Goal: Task Accomplishment & Management: Use online tool/utility

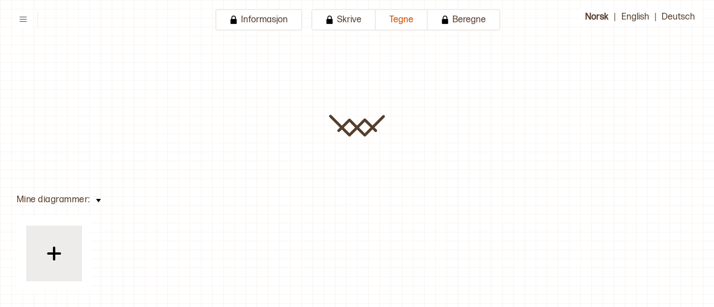
type input "**********"
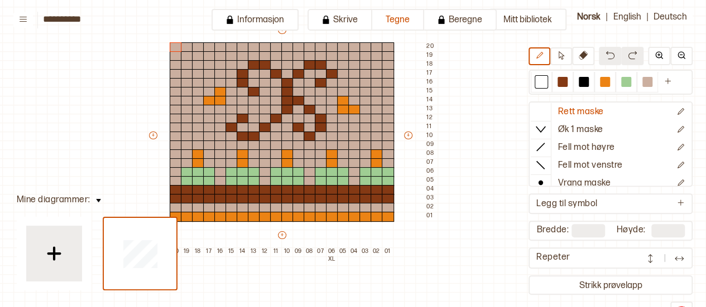
click at [587, 258] on div "Repeter" at bounding box center [587, 258] width 103 height 12
click at [681, 258] on img at bounding box center [679, 258] width 11 height 11
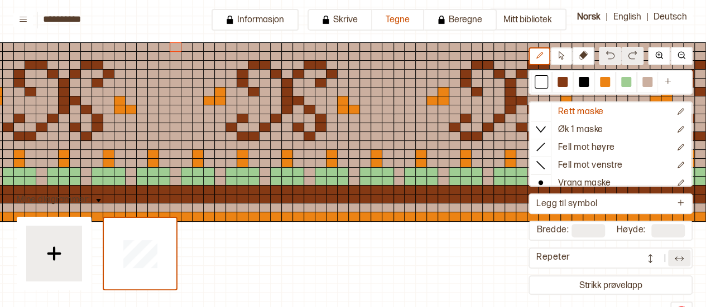
click at [681, 258] on img at bounding box center [679, 258] width 11 height 11
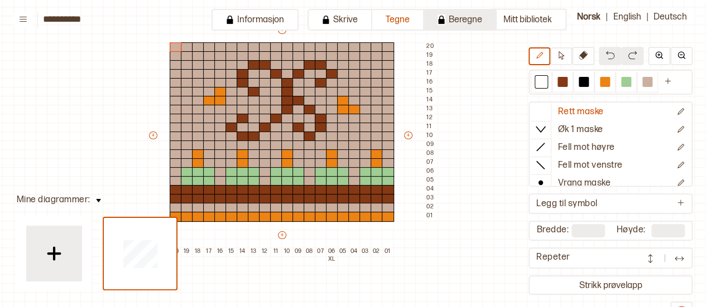
click at [443, 18] on button "Beregne" at bounding box center [460, 20] width 73 height 22
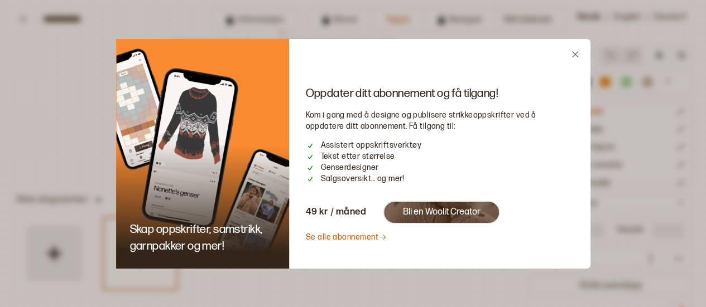
drag, startPoint x: 350, startPoint y: 171, endPoint x: 366, endPoint y: 170, distance: 15.7
click at [366, 170] on span "Genserdesigner" at bounding box center [350, 167] width 58 height 11
click at [574, 57] on icon "Close" at bounding box center [575, 54] width 8 height 8
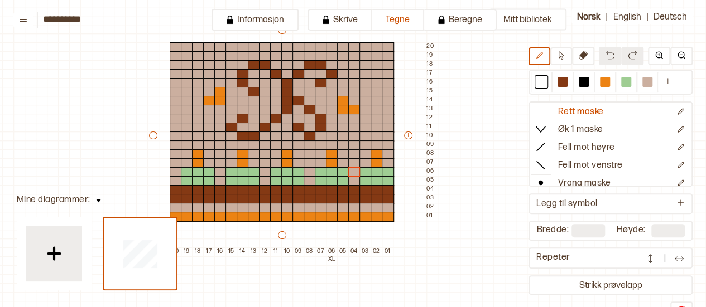
click at [104, 157] on div "Mitt bibliotek Rett maske Øk 1 maske Fell mot høyre Fell mot venstre Vrang mask…" at bounding box center [641, 224] width 1412 height 615
click at [468, 14] on button "Beregne" at bounding box center [460, 20] width 73 height 22
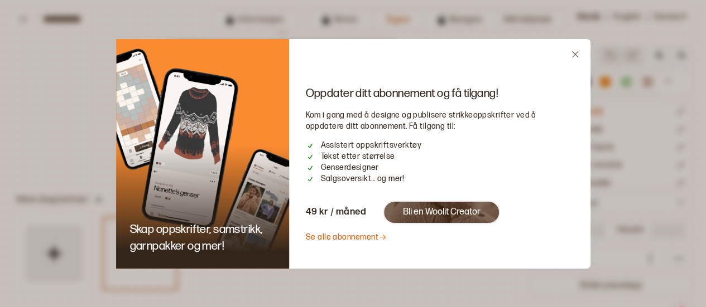
click at [567, 51] on div "Oppdater ditt abonnement og få tilgang! Kom i gang med å designe og publisere s…" at bounding box center [439, 154] width 301 height 230
click at [571, 52] on icon "Close" at bounding box center [575, 54] width 8 height 8
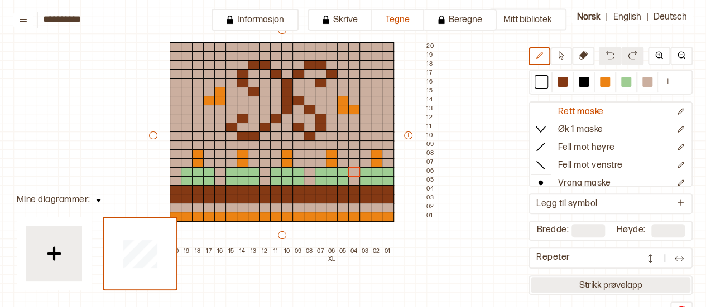
click at [566, 283] on button "Strikk prøvelapp" at bounding box center [611, 285] width 160 height 15
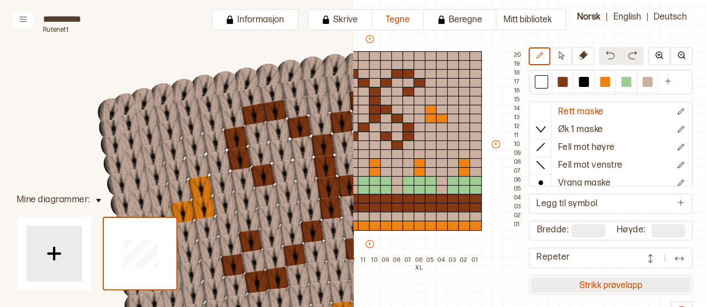
click at [599, 288] on button "Strikk prøvelapp" at bounding box center [611, 285] width 160 height 15
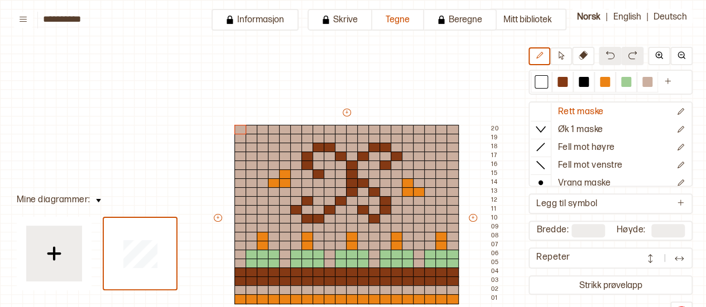
scroll to position [74, 9]
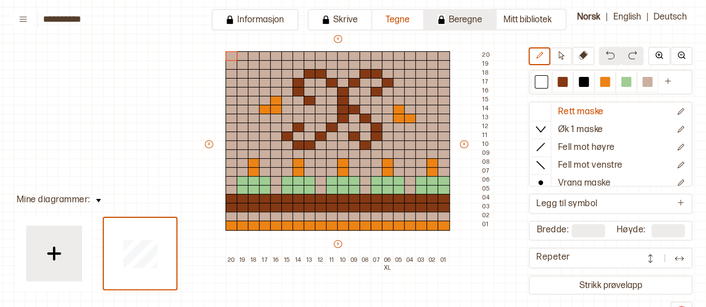
click at [442, 23] on button "Beregne" at bounding box center [460, 20] width 73 height 22
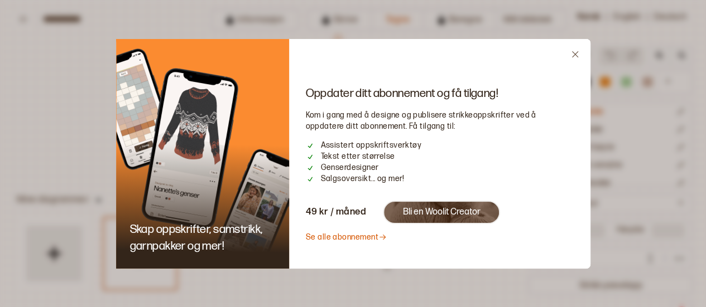
click at [423, 211] on button "Bli en Woolit Creator" at bounding box center [441, 212] width 117 height 23
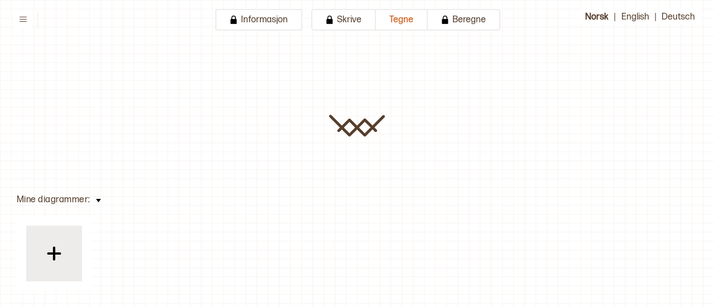
type input "**********"
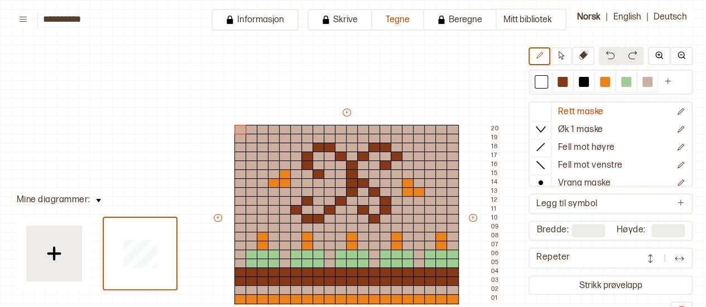
scroll to position [83, 65]
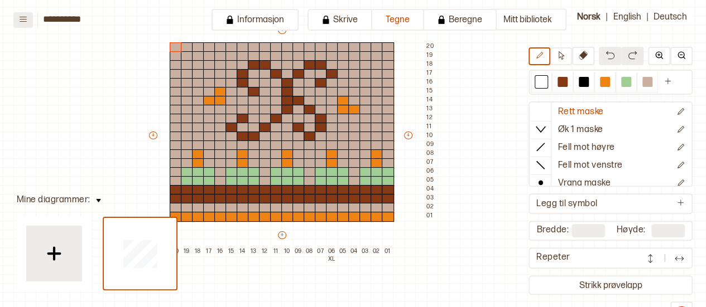
click at [20, 22] on icon at bounding box center [23, 19] width 8 height 8
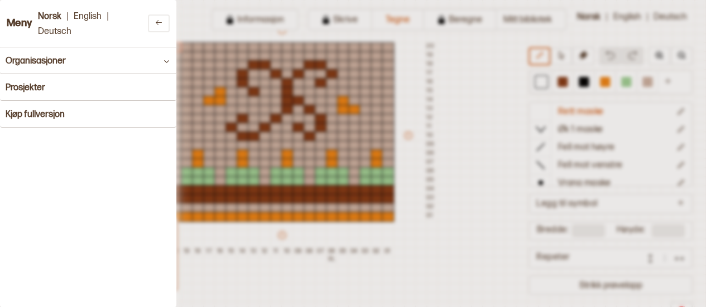
click at [20, 22] on h3 "Meny" at bounding box center [20, 24] width 26 height 12
click at [158, 23] on button at bounding box center [159, 24] width 22 height 18
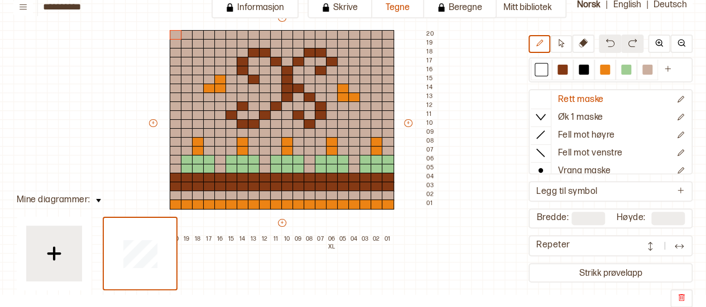
scroll to position [0, 0]
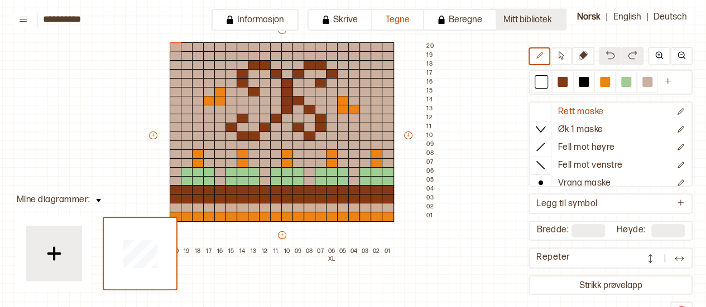
click at [522, 25] on button "Mitt bibliotek" at bounding box center [528, 20] width 78 height 22
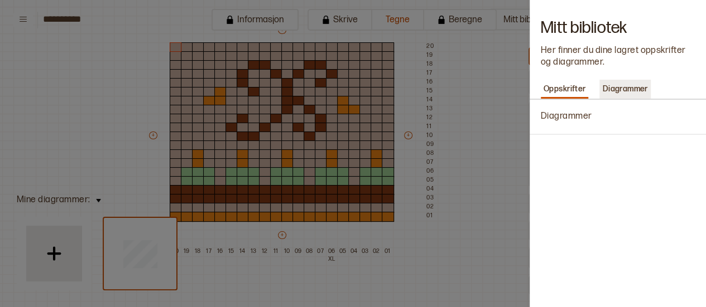
click at [610, 86] on p "Diagrammer" at bounding box center [624, 89] width 51 height 16
click at [577, 86] on p "Oppskrifter" at bounding box center [565, 89] width 48 height 16
click at [469, 89] on div at bounding box center [353, 153] width 706 height 307
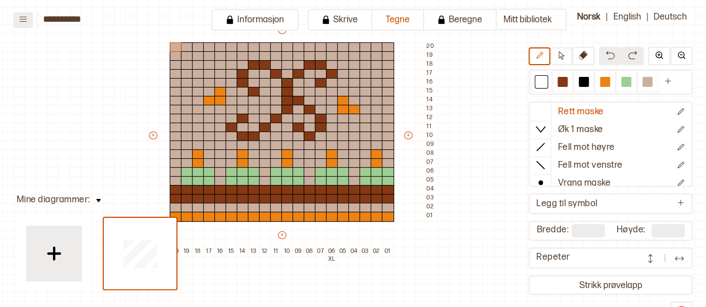
click at [21, 21] on icon at bounding box center [23, 19] width 7 height 5
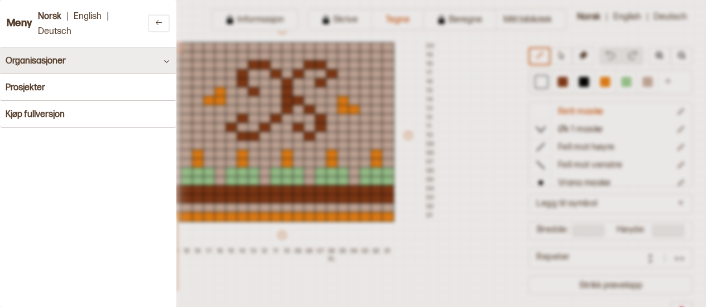
click at [98, 65] on button "Organisasjoner" at bounding box center [88, 60] width 176 height 27
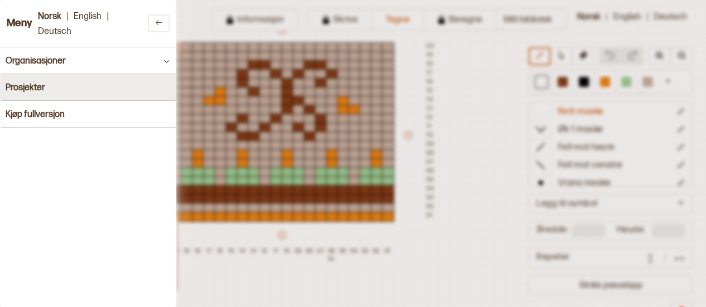
click at [93, 90] on button "Prosjekter" at bounding box center [88, 87] width 176 height 27
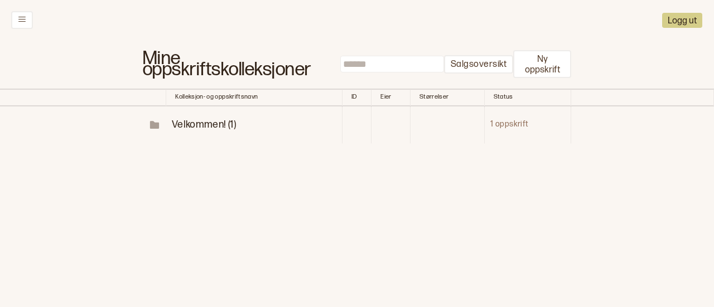
click at [192, 121] on span "Velkommen! (1)" at bounding box center [204, 125] width 64 height 12
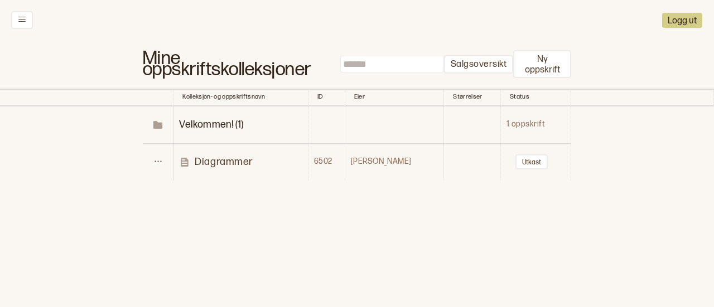
click at [217, 162] on p "Diagrammer" at bounding box center [224, 162] width 58 height 13
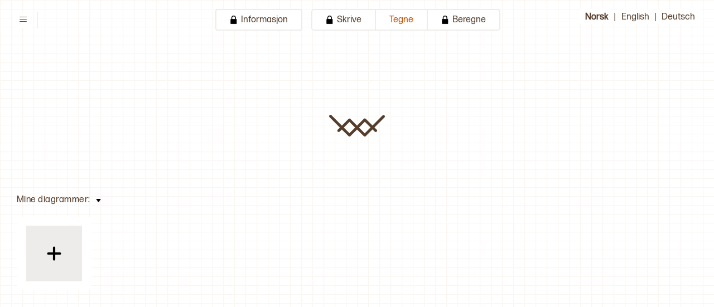
type input "**********"
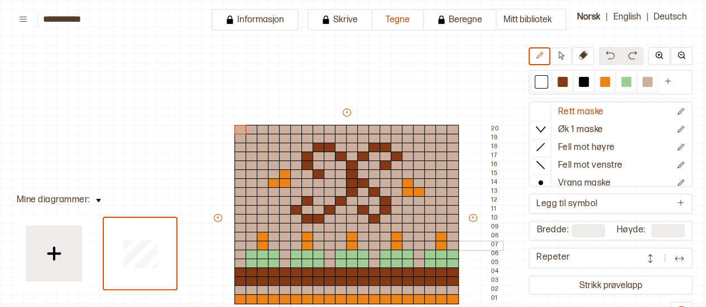
scroll to position [83, 65]
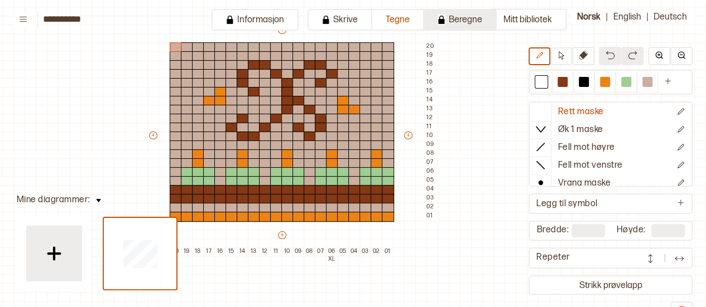
click at [472, 20] on button "Beregne" at bounding box center [460, 20] width 73 height 22
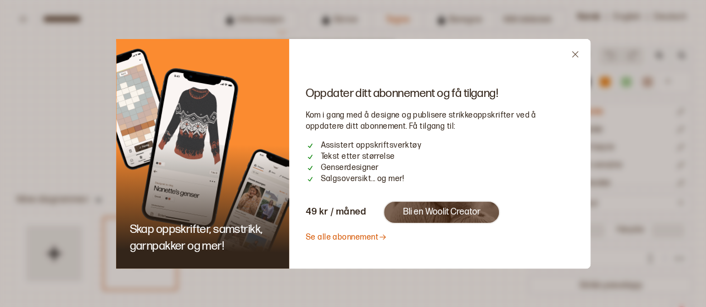
click at [430, 213] on button "Bli en Woolit Creator" at bounding box center [441, 212] width 117 height 23
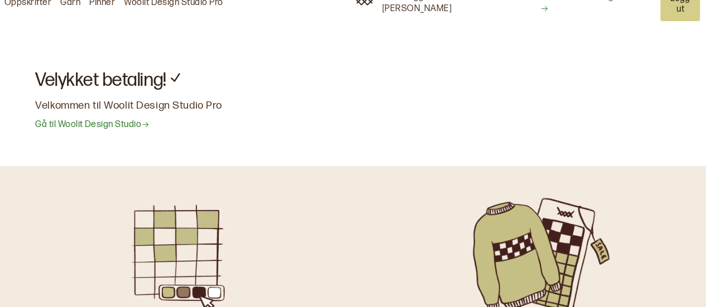
scroll to position [15, 0]
click at [97, 120] on link "Gå til Woolit Design Studio" at bounding box center [92, 126] width 114 height 12
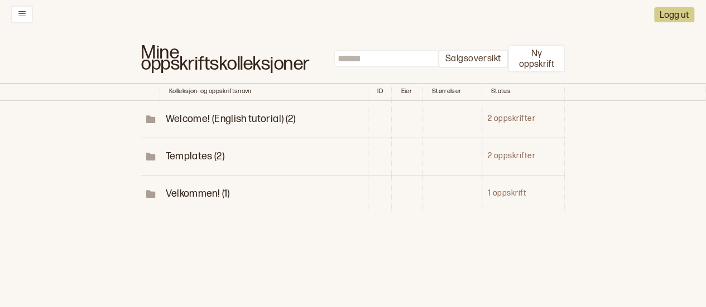
scroll to position [5, 0]
click at [203, 193] on span "Velkommen! (1)" at bounding box center [197, 195] width 64 height 12
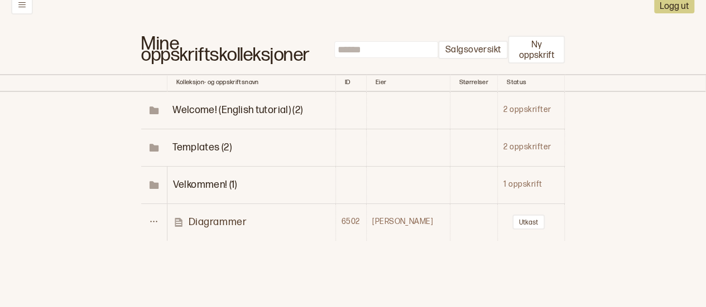
click at [234, 224] on p "Diagrammer" at bounding box center [218, 222] width 58 height 13
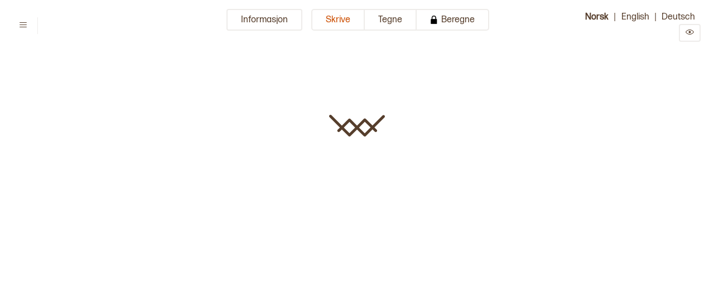
type input "**********"
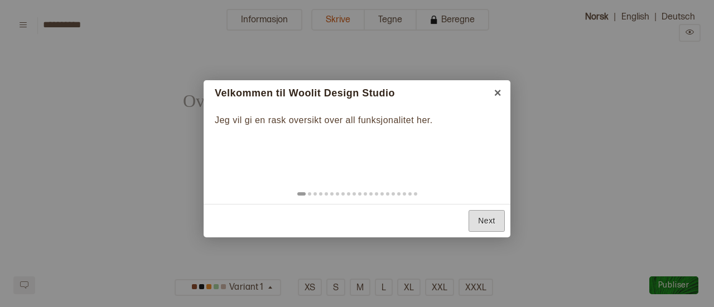
click at [489, 225] on link "Next" at bounding box center [487, 221] width 36 height 22
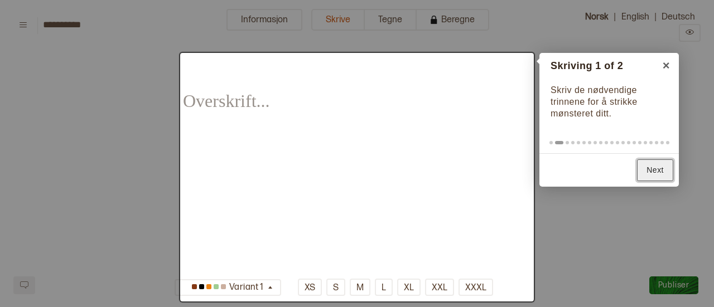
click at [652, 170] on link "Next" at bounding box center [655, 171] width 36 height 22
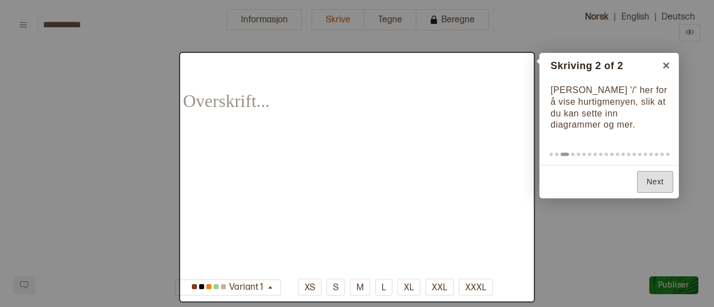
click at [652, 170] on div "Back Next" at bounding box center [609, 181] width 139 height 33
click at [650, 181] on link "Next" at bounding box center [655, 182] width 36 height 22
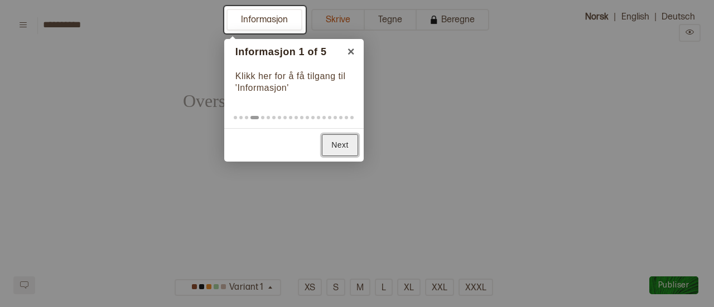
click at [330, 138] on link "Next" at bounding box center [340, 145] width 36 height 22
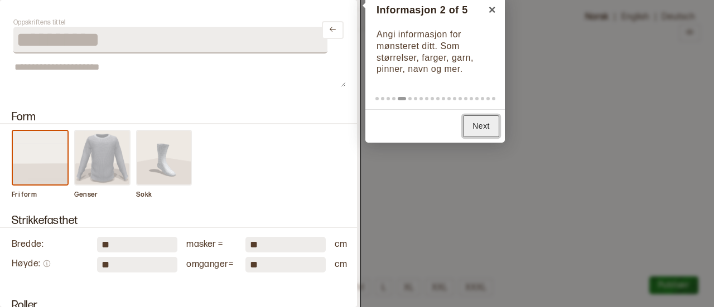
click at [490, 124] on link "Next" at bounding box center [481, 127] width 36 height 22
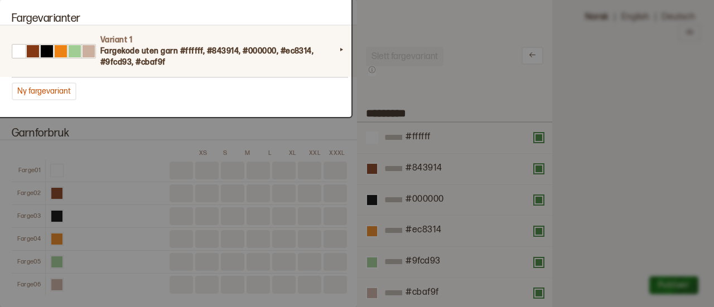
scroll to position [326, 178]
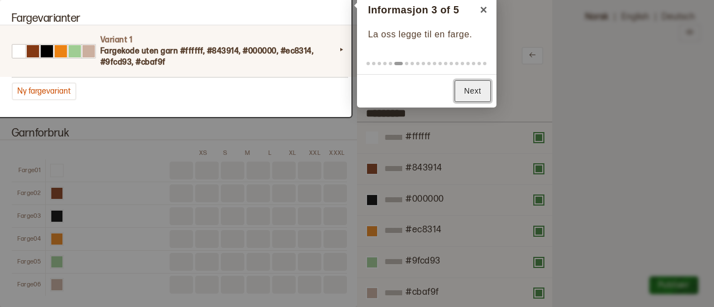
click at [477, 92] on link "Next" at bounding box center [473, 91] width 36 height 22
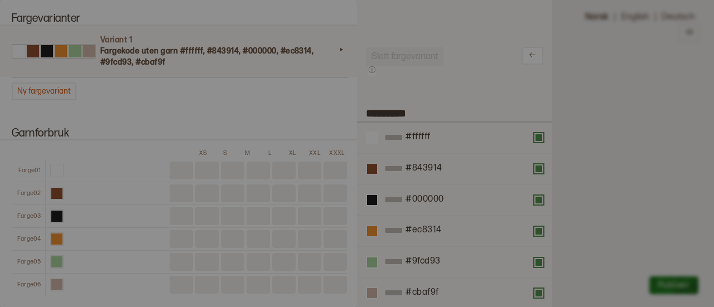
click at [612, 270] on div at bounding box center [357, 153] width 714 height 307
click at [708, 291] on div at bounding box center [357, 153] width 714 height 307
click at [610, 211] on div at bounding box center [357, 153] width 714 height 307
click at [384, 65] on div at bounding box center [357, 153] width 714 height 307
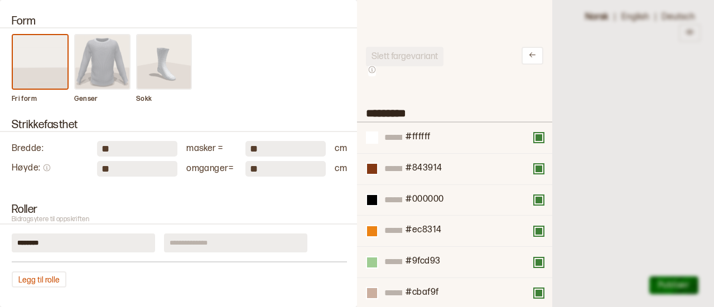
scroll to position [0, 0]
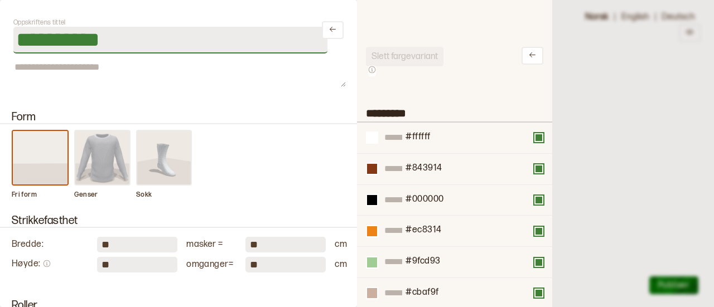
click at [155, 45] on input "**********" at bounding box center [170, 40] width 314 height 27
click at [138, 39] on input "**********" at bounding box center [170, 40] width 314 height 27
drag, startPoint x: 138, startPoint y: 39, endPoint x: 19, endPoint y: 30, distance: 119.7
click at [19, 30] on input "**********" at bounding box center [170, 40] width 314 height 27
type input "*"
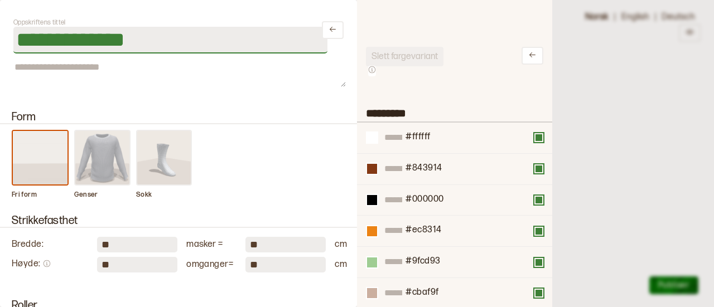
type input "**********"
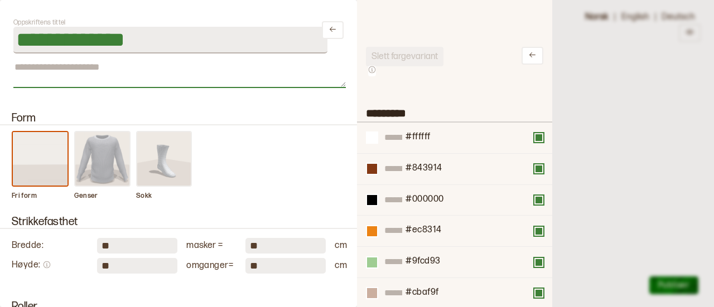
type input "**********"
click at [128, 66] on textarea at bounding box center [179, 74] width 333 height 28
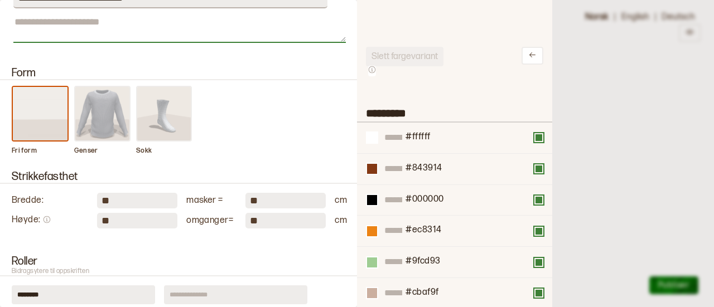
click at [54, 28] on textarea at bounding box center [179, 29] width 333 height 28
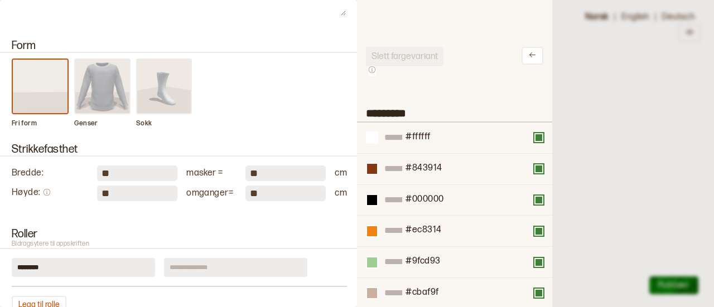
click at [99, 80] on img at bounding box center [102, 87] width 55 height 54
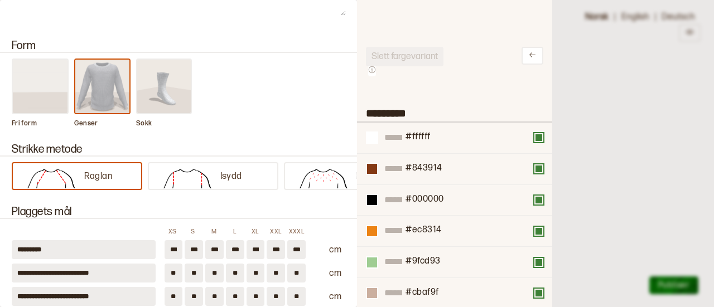
scroll to position [117, 0]
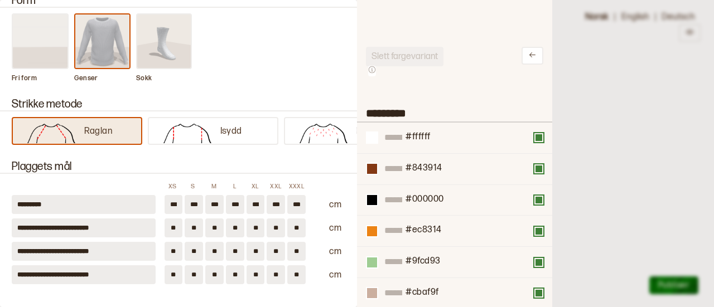
click at [92, 129] on p "Raglan" at bounding box center [98, 132] width 28 height 12
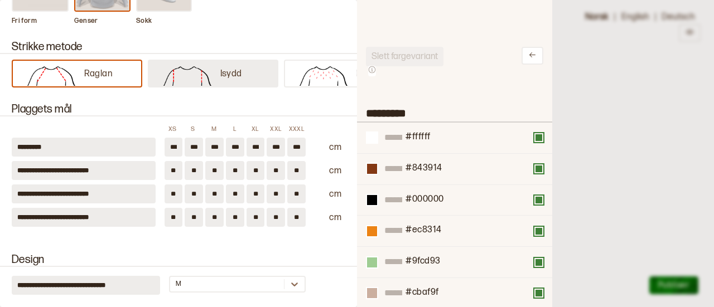
scroll to position [174, 0]
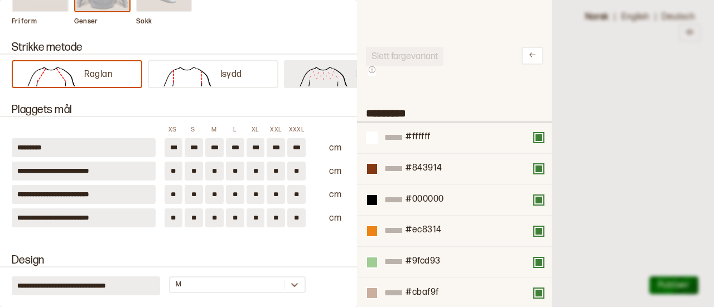
click at [295, 81] on img at bounding box center [324, 75] width 66 height 22
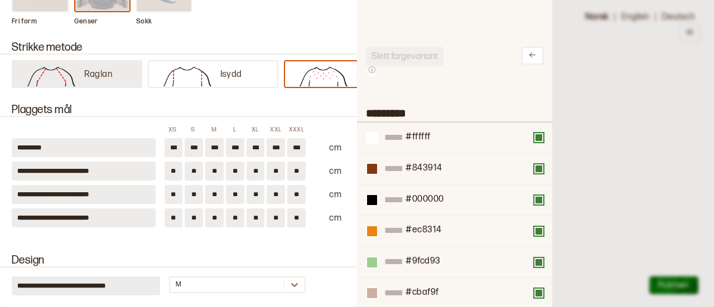
click at [62, 74] on img at bounding box center [51, 75] width 66 height 22
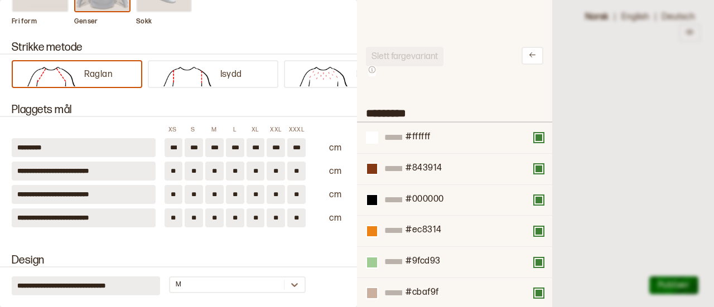
click at [227, 146] on input "***" at bounding box center [235, 147] width 18 height 19
click at [235, 149] on input "***" at bounding box center [235, 147] width 18 height 19
click at [234, 146] on input "***" at bounding box center [235, 147] width 18 height 19
click at [232, 146] on input "***" at bounding box center [235, 147] width 18 height 19
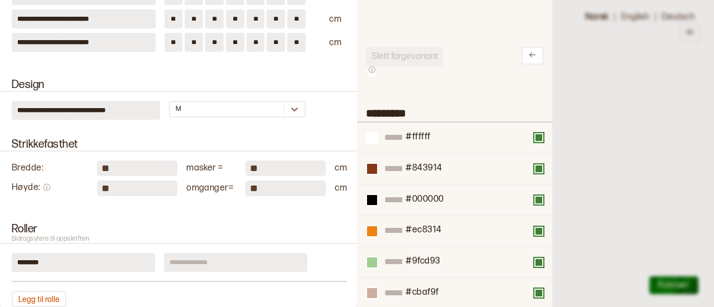
scroll to position [349, 0]
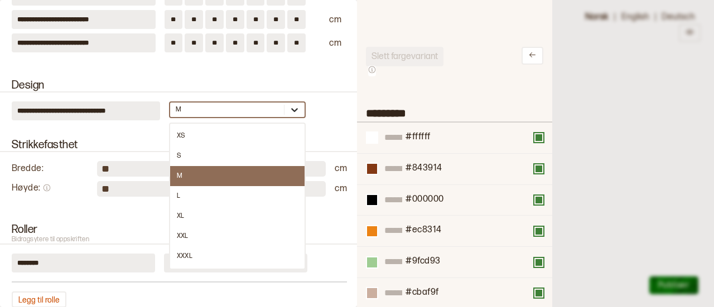
click at [289, 107] on icon at bounding box center [294, 109] width 11 height 11
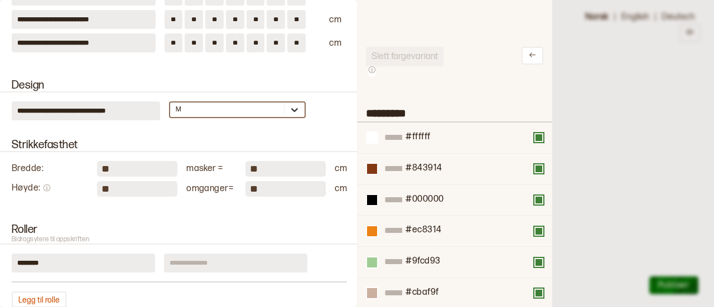
click at [289, 107] on icon at bounding box center [294, 109] width 11 height 11
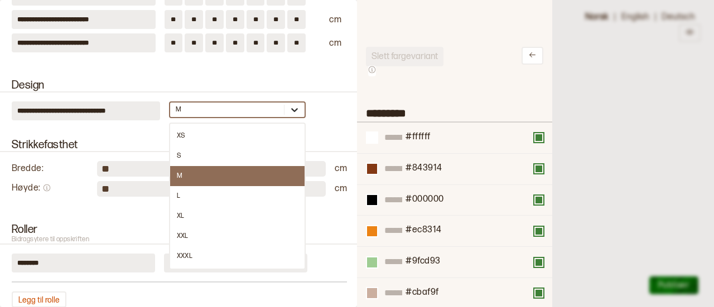
click at [289, 107] on icon at bounding box center [294, 109] width 11 height 11
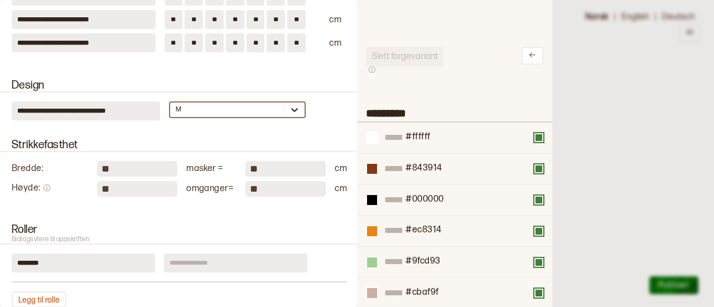
click at [289, 107] on icon at bounding box center [294, 109] width 11 height 11
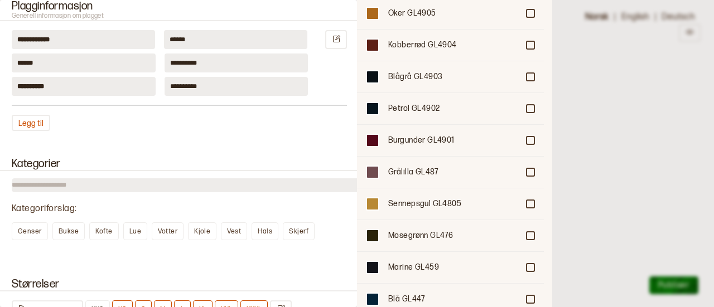
scroll to position [0, 0]
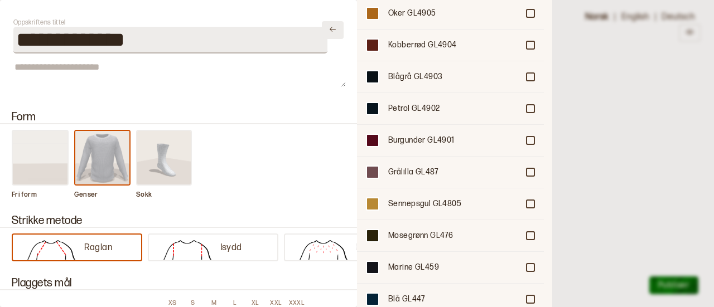
click at [324, 36] on button at bounding box center [333, 30] width 22 height 18
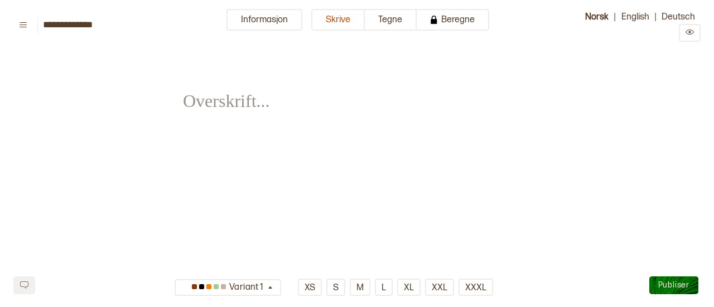
click at [251, 110] on span "﻿" at bounding box center [222, 93] width 79 height 39
click at [249, 104] on span "﻿" at bounding box center [222, 93] width 79 height 39
click at [269, 298] on div "Variant 1 XS S M L XL XXL XXXL" at bounding box center [341, 288] width 335 height 22
click at [269, 294] on button "Variant 1" at bounding box center [228, 288] width 107 height 17
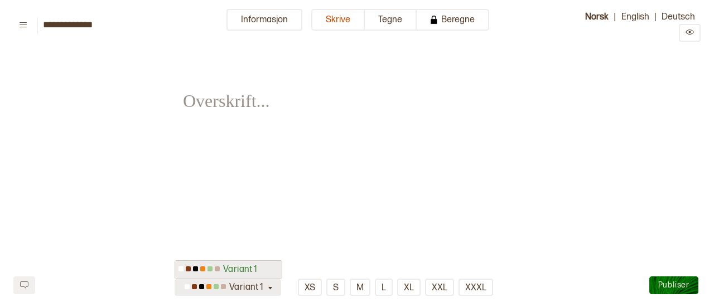
click at [269, 294] on button "Variant 1" at bounding box center [228, 288] width 107 height 17
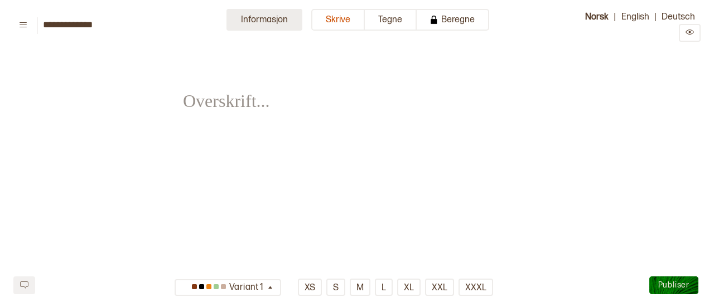
click at [232, 26] on button "Informasjon" at bounding box center [265, 20] width 76 height 22
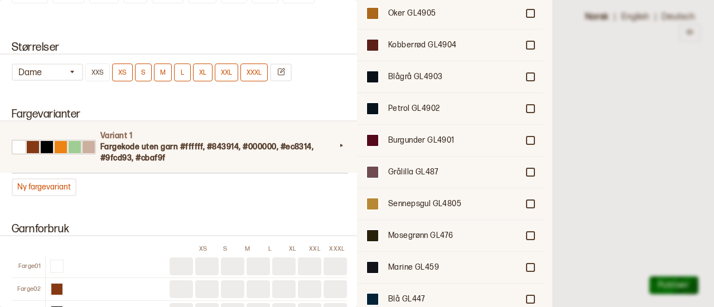
scroll to position [913, 0]
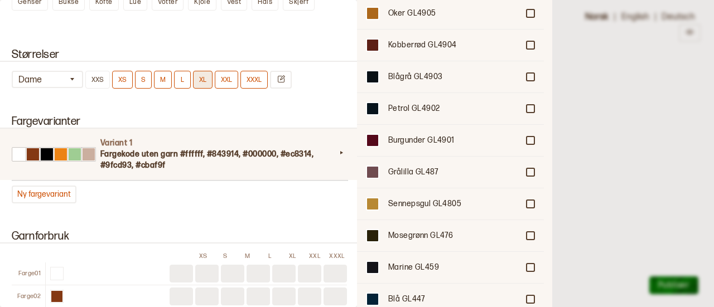
click at [196, 78] on button "XL" at bounding box center [203, 80] width 20 height 18
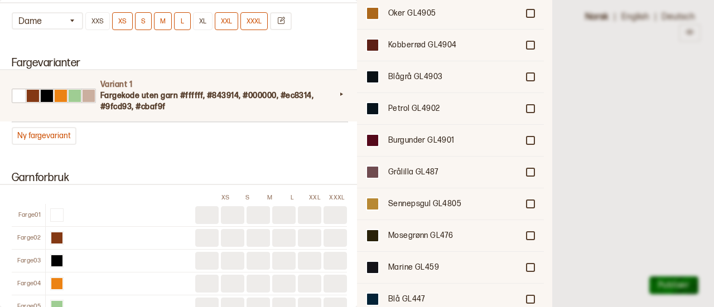
scroll to position [983, 0]
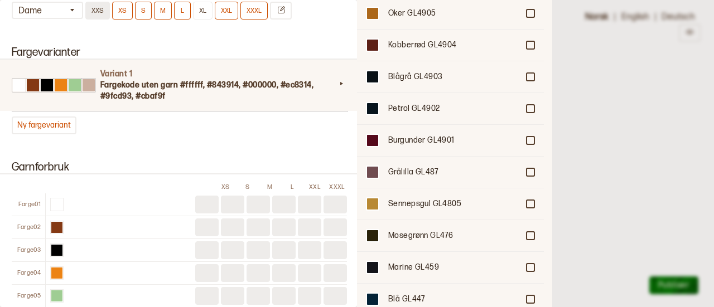
click at [99, 10] on button "XXS" at bounding box center [97, 11] width 25 height 18
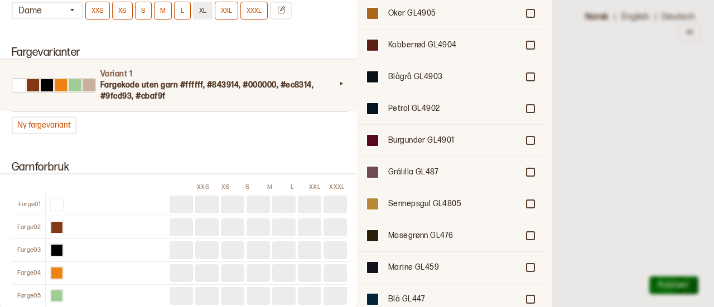
click at [199, 12] on button "XL" at bounding box center [203, 11] width 20 height 18
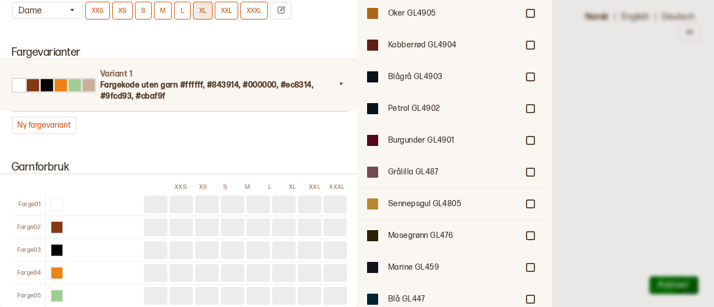
click at [199, 12] on button "XL" at bounding box center [203, 11] width 20 height 18
type input "***"
type input "**"
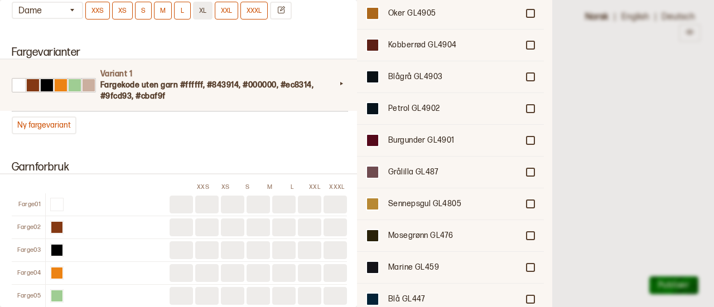
click at [199, 12] on button "XL" at bounding box center [203, 11] width 20 height 18
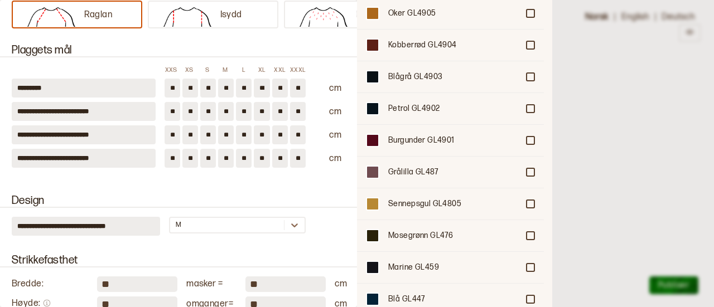
scroll to position [233, 0]
click at [236, 90] on input "***" at bounding box center [244, 88] width 16 height 19
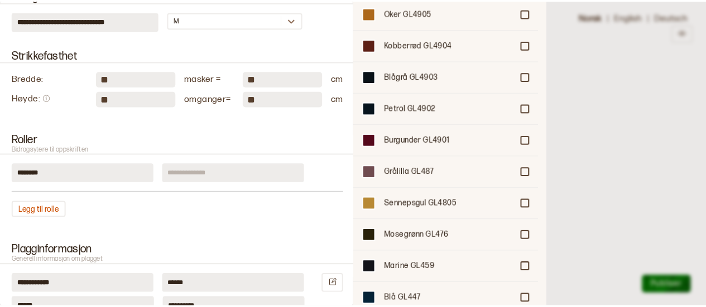
scroll to position [0, 0]
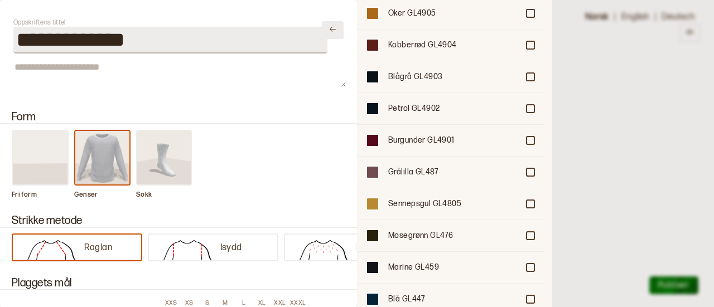
click at [329, 31] on icon "Lukk" at bounding box center [333, 29] width 8 height 8
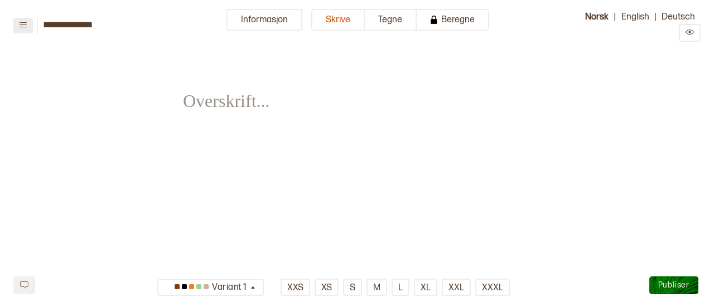
click at [27, 21] on icon at bounding box center [23, 25] width 8 height 8
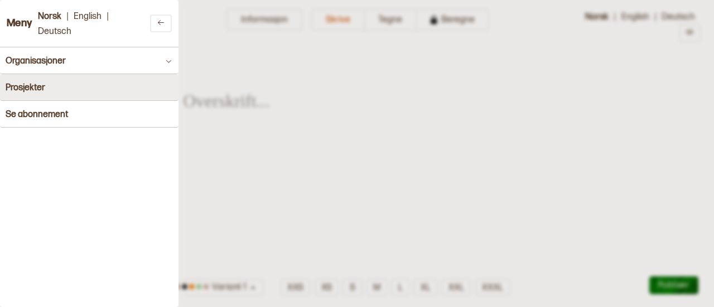
click at [47, 92] on button "Prosjekter" at bounding box center [89, 87] width 179 height 27
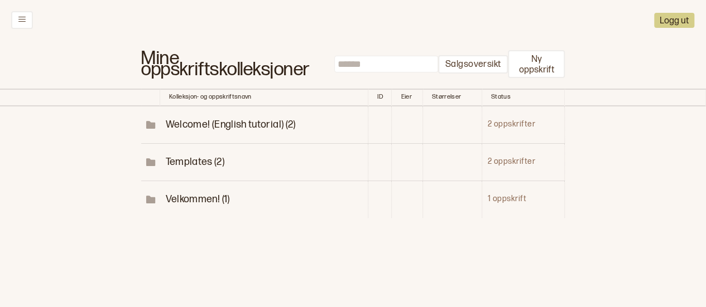
click at [221, 199] on span "Velkommen! (1)" at bounding box center [197, 200] width 64 height 12
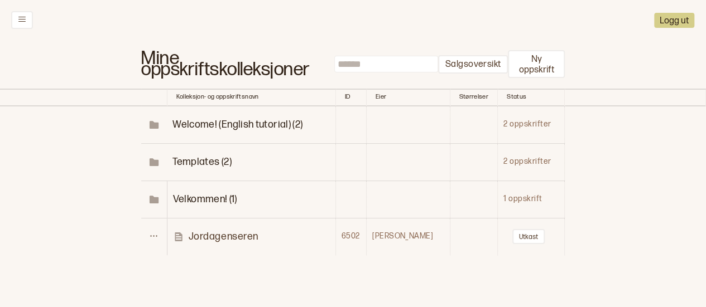
click at [234, 232] on p "Jordagenseren" at bounding box center [224, 236] width 70 height 13
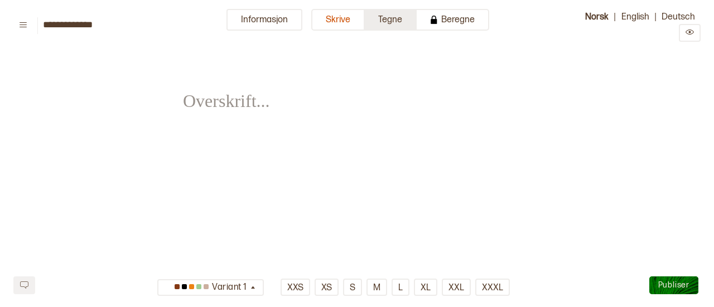
click at [388, 30] on button "Tegne" at bounding box center [391, 20] width 52 height 22
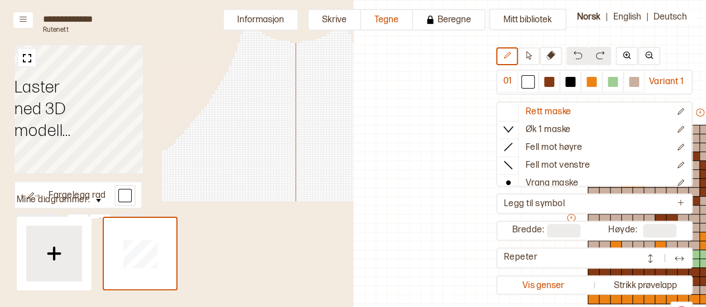
scroll to position [74, 330]
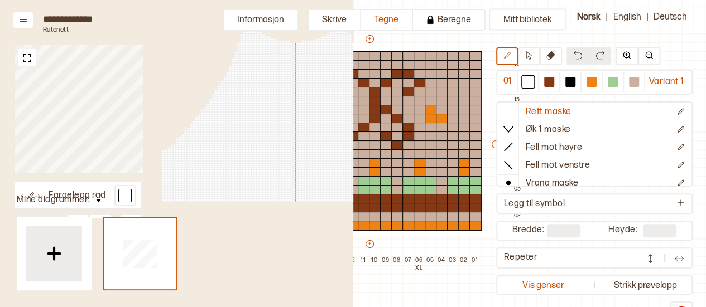
click at [230, 163] on div "**********" at bounding box center [353, 153] width 706 height 307
click at [230, 163] on div at bounding box center [230, 164] width 3 height 2
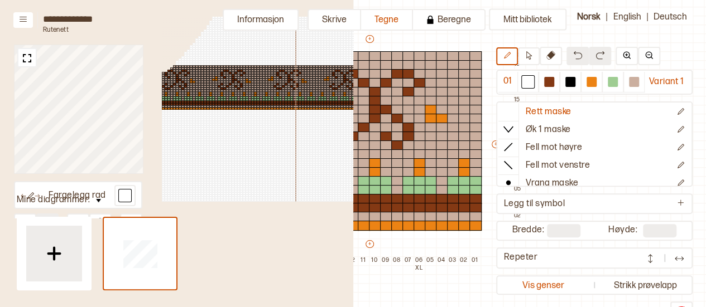
scroll to position [90, 0]
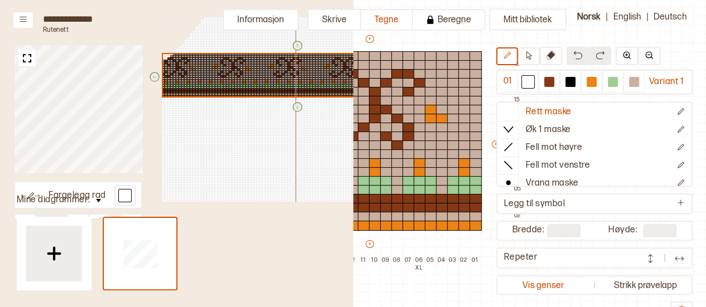
drag, startPoint x: 246, startPoint y: 74, endPoint x: 235, endPoint y: 171, distance: 97.1
click at [235, 171] on div at bounding box center [296, 104] width 268 height 339
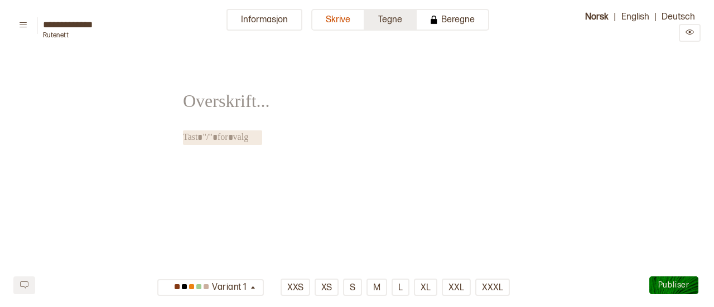
click at [400, 18] on button "Tegne" at bounding box center [391, 20] width 52 height 22
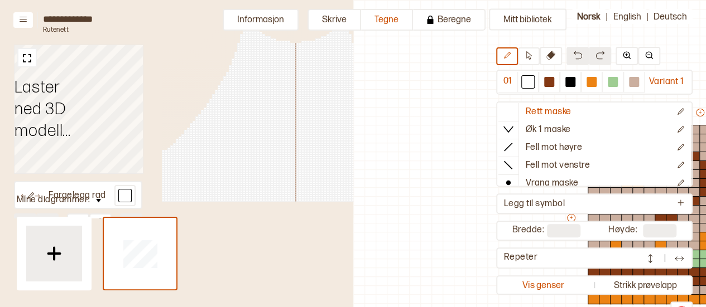
scroll to position [74, 330]
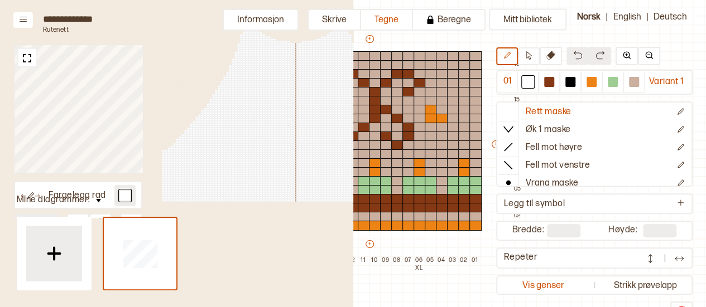
click at [129, 198] on div at bounding box center [125, 196] width 10 height 10
click at [127, 198] on div at bounding box center [125, 196] width 10 height 10
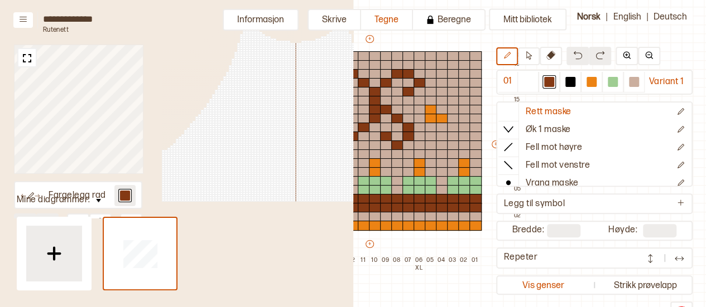
click at [205, 154] on div at bounding box center [205, 153] width 3 height 2
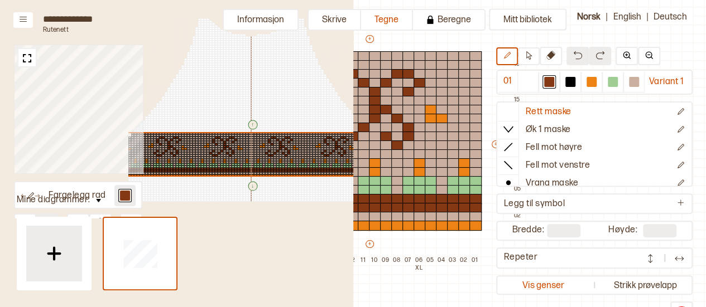
scroll to position [7, 118]
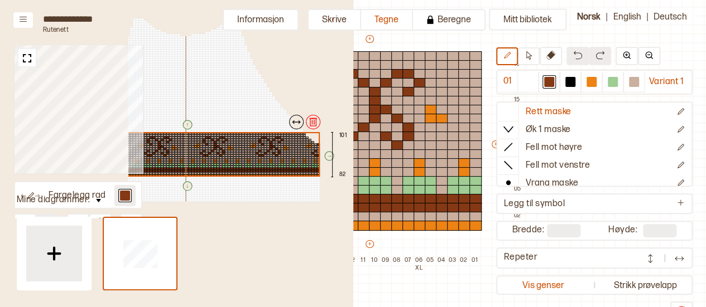
click at [307, 120] on img at bounding box center [312, 122] width 11 height 11
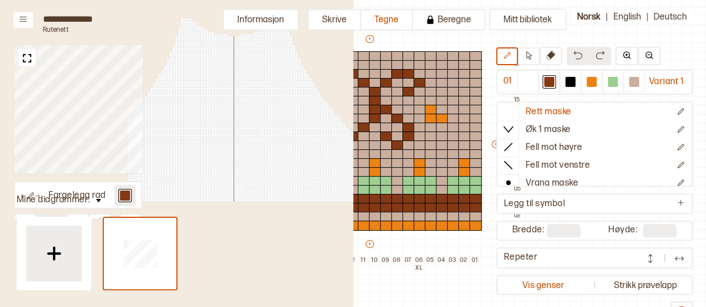
scroll to position [7, 62]
click at [103, 205] on button at bounding box center [98, 199] width 16 height 15
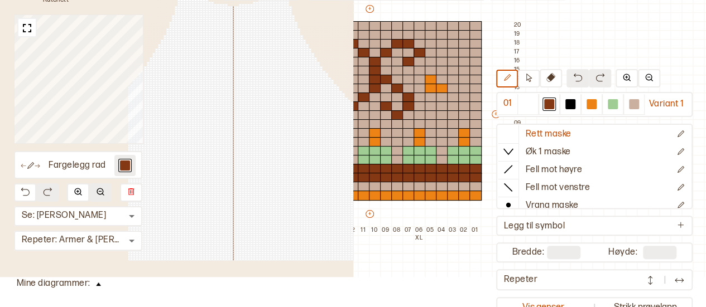
scroll to position [29, 0]
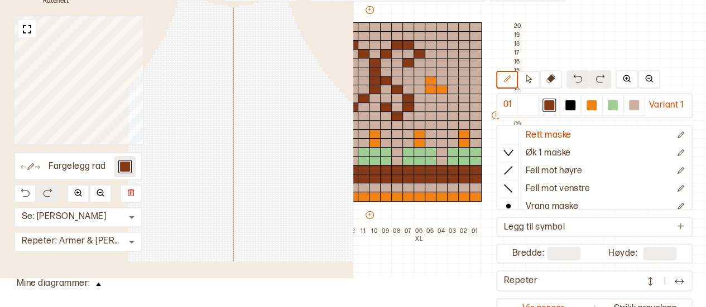
click at [127, 169] on div at bounding box center [125, 167] width 10 height 10
drag, startPoint x: 127, startPoint y: 169, endPoint x: 142, endPoint y: 162, distance: 16.5
click at [127, 169] on div at bounding box center [125, 167] width 10 height 10
click at [89, 167] on p "Fargelegg rad" at bounding box center [77, 167] width 57 height 12
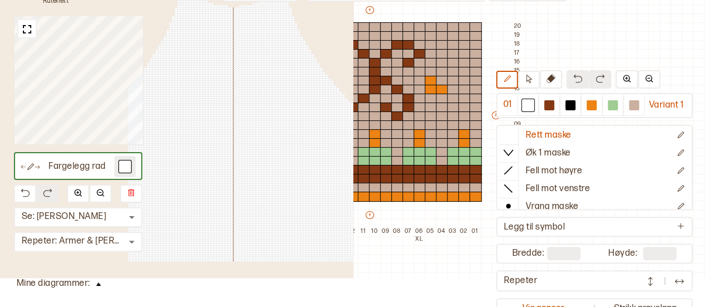
click at [89, 167] on p "Fargelegg rad" at bounding box center [77, 167] width 57 height 12
click at [125, 167] on div at bounding box center [125, 167] width 10 height 10
click at [30, 165] on icon at bounding box center [30, 167] width 8 height 8
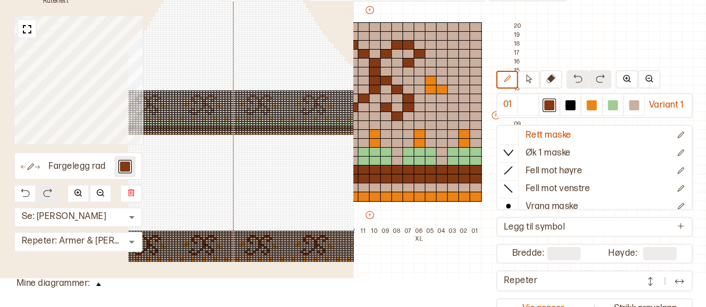
scroll to position [53, 62]
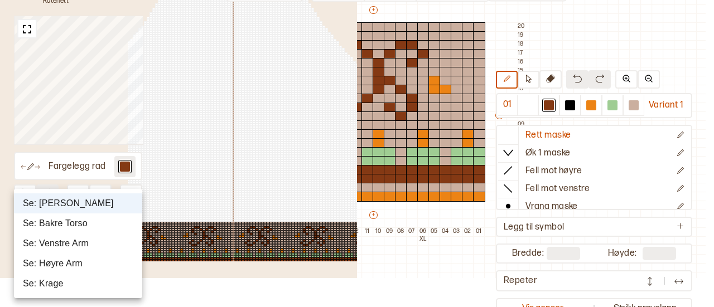
click at [126, 217] on body "**********" at bounding box center [357, 124] width 714 height 307
click at [7, 230] on div at bounding box center [357, 153] width 714 height 307
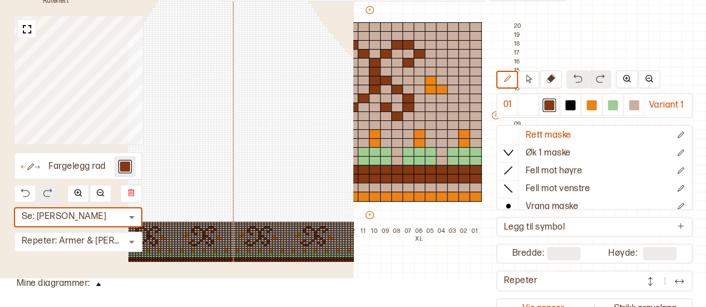
scroll to position [0, 0]
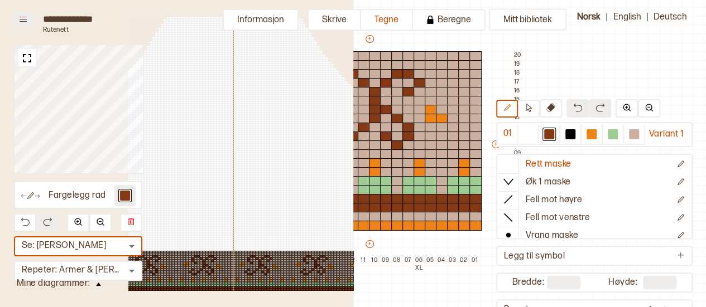
click at [27, 17] on icon at bounding box center [23, 19] width 8 height 8
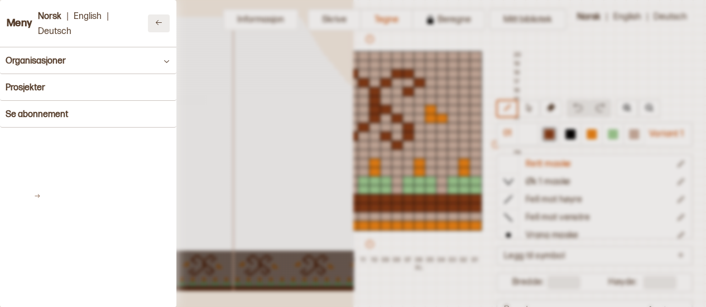
click at [148, 22] on button at bounding box center [159, 24] width 22 height 18
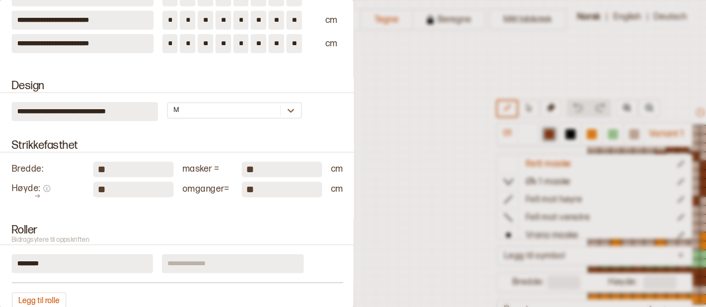
scroll to position [74, 330]
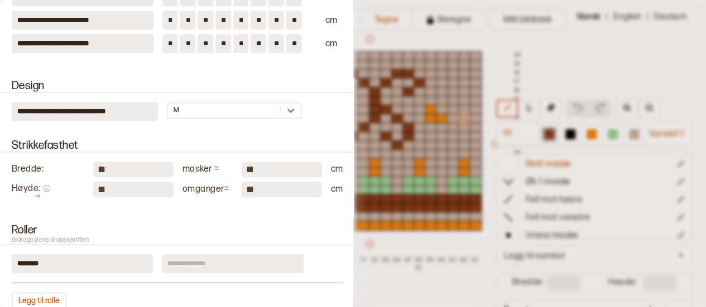
click at [545, 95] on div at bounding box center [353, 153] width 706 height 307
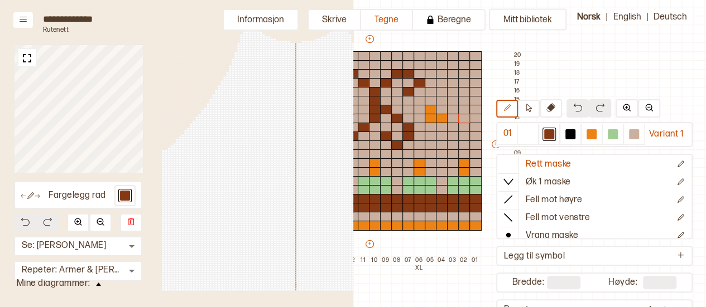
click at [545, 95] on div "Mitt bibliotek 01 Variant 1 Rett maske Øk 1 maske Fell mot høyre Fell mot venst…" at bounding box center [376, 233] width 706 height 615
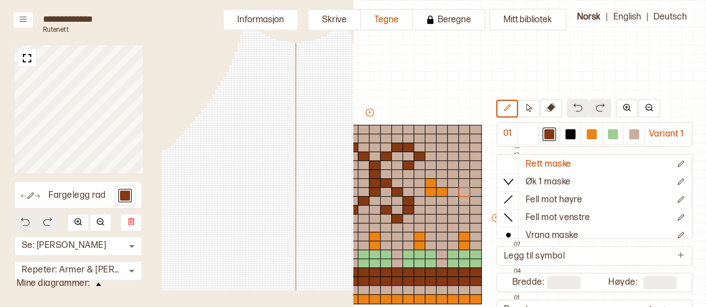
click at [373, 73] on div "Mitt bibliotek 01 Variant 1 Rett maske Øk 1 maske Fell mot høyre Fell mot venst…" at bounding box center [376, 307] width 706 height 615
click at [391, 15] on button "Tegne" at bounding box center [387, 20] width 52 height 22
click at [12, 13] on div "Fargelegg rad Se: Fremre Torso * ​ Repeter: Armer & Torso * ​ 27 8" at bounding box center [176, 153] width 353 height 307
click at [22, 18] on icon at bounding box center [23, 19] width 8 height 8
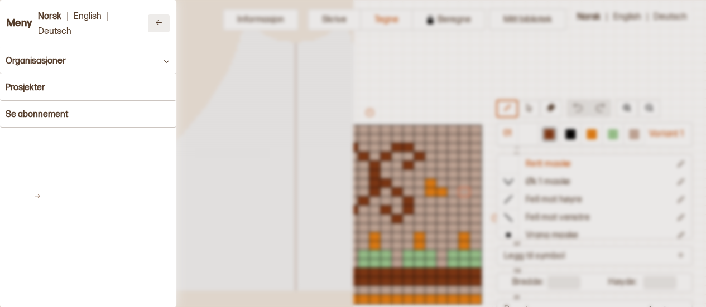
click at [148, 28] on button at bounding box center [159, 24] width 22 height 18
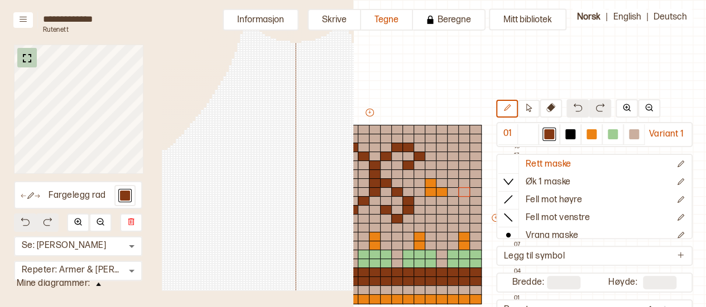
click at [21, 55] on img at bounding box center [27, 58] width 14 height 14
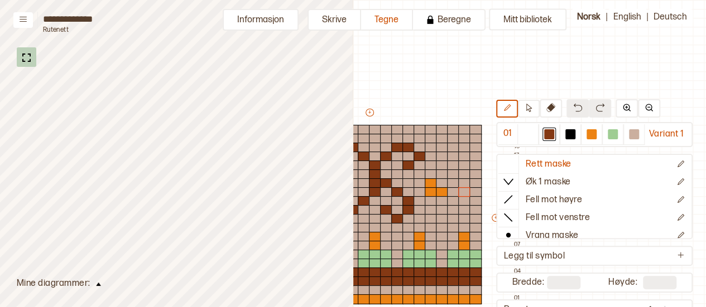
click at [22, 55] on img at bounding box center [27, 58] width 14 height 14
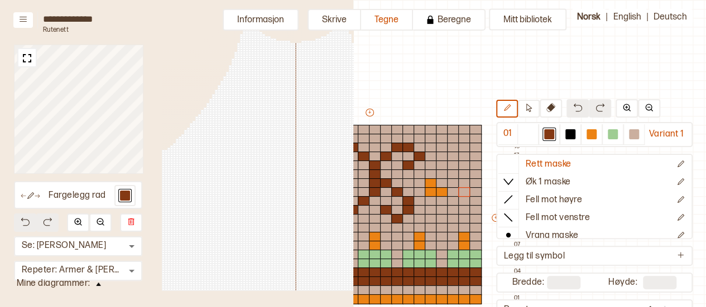
click at [439, 68] on div "Mitt bibliotek 01 Variant 1 Rett maske Øk 1 maske Fell mot høyre Fell mot venst…" at bounding box center [376, 307] width 706 height 615
click at [341, 16] on button "Skrive" at bounding box center [334, 20] width 54 height 22
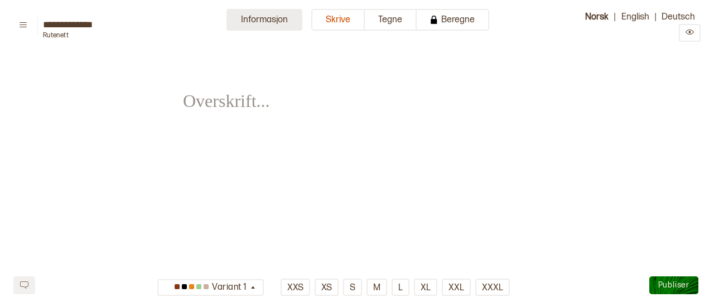
click at [289, 22] on button "Informasjon" at bounding box center [265, 20] width 76 height 22
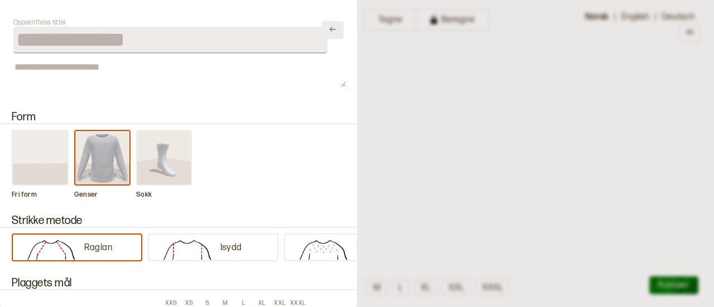
click at [329, 26] on icon "Lukk" at bounding box center [333, 29] width 8 height 8
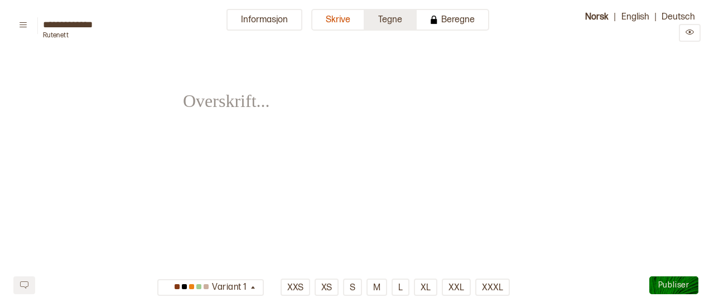
click at [373, 22] on button "Tegne" at bounding box center [391, 20] width 52 height 22
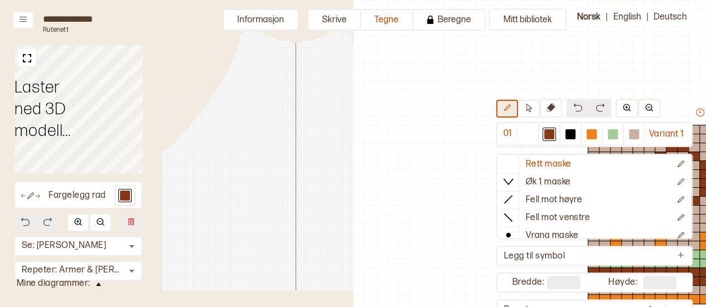
scroll to position [74, 330]
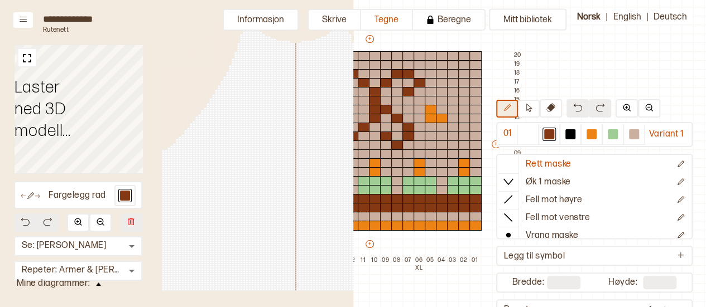
click at [511, 108] on icon at bounding box center [507, 107] width 7 height 7
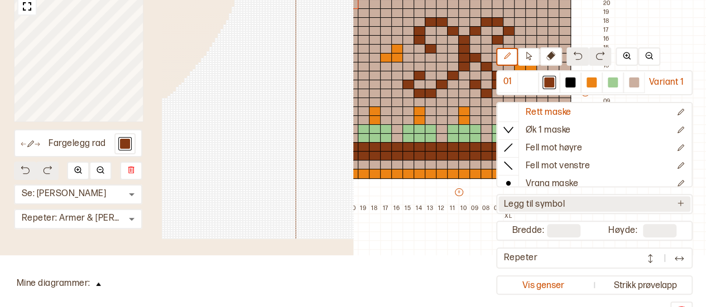
scroll to position [65, 0]
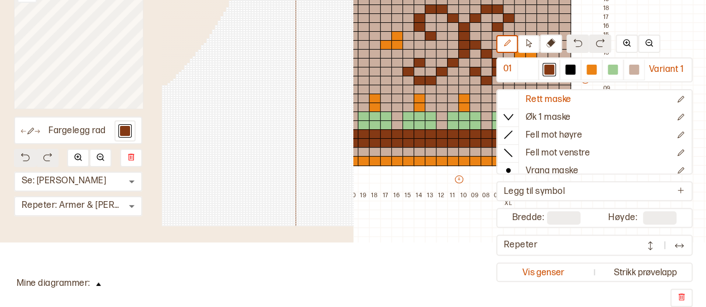
click at [674, 248] on img at bounding box center [679, 245] width 11 height 11
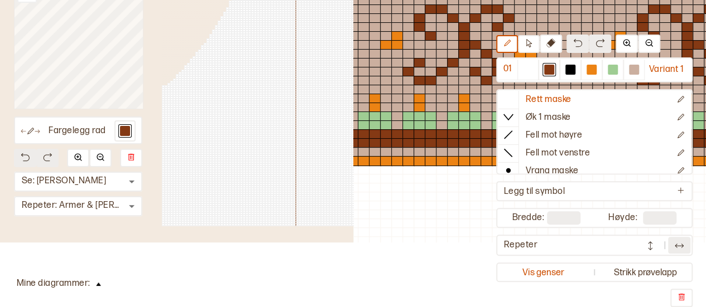
scroll to position [0, 0]
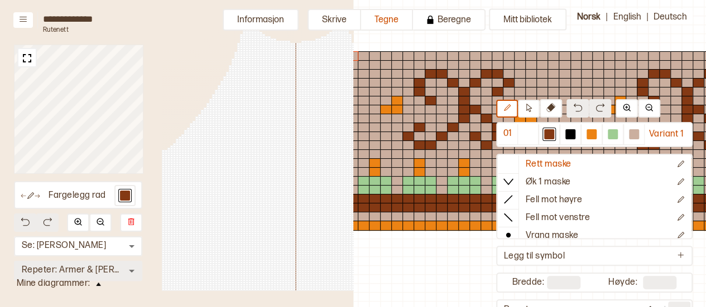
click at [61, 282] on body "**********" at bounding box center [353, 153] width 706 height 307
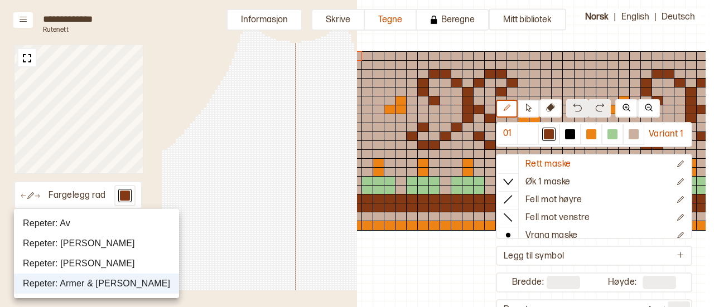
click at [385, 270] on div at bounding box center [357, 153] width 714 height 307
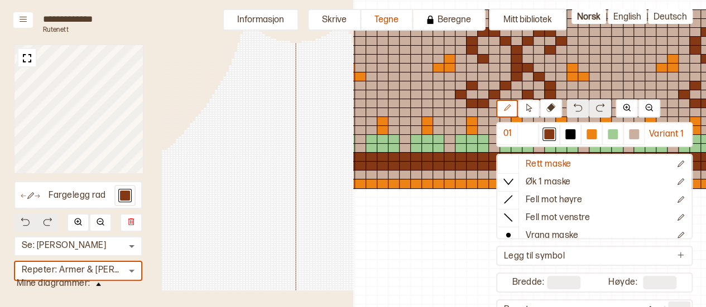
scroll to position [116, 189]
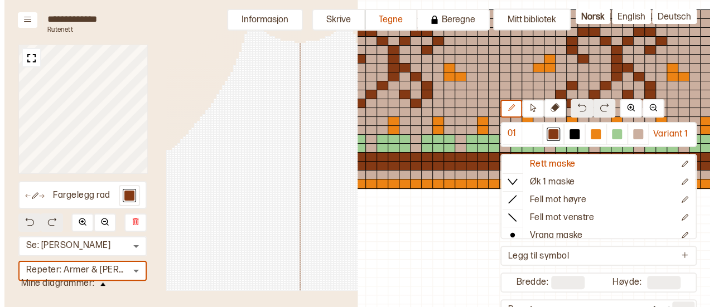
scroll to position [116, 0]
